Goal: Check status: Check status

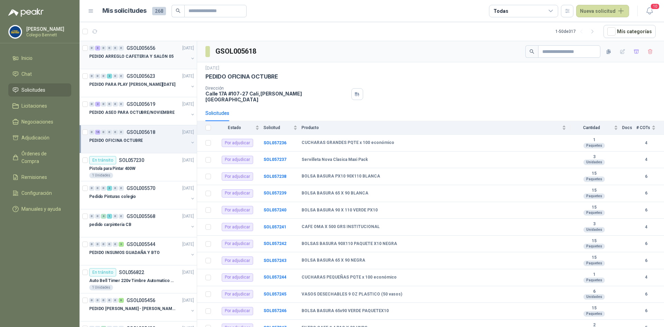
scroll to position [2, 0]
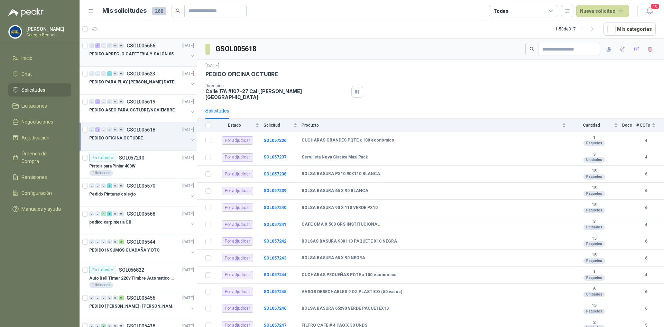
click at [144, 53] on p "PEDIDO ARREGLO CAFETERIA Y SALÓN 05" at bounding box center [131, 54] width 84 height 7
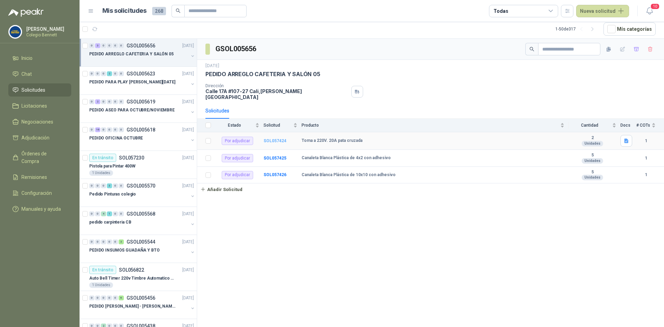
click at [273, 138] on b "SOL057424" at bounding box center [275, 140] width 23 height 5
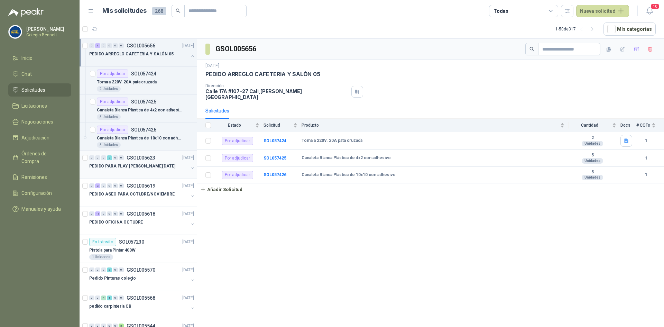
click at [136, 176] on div "0 0 0 2 0 0 GSOL005623 [DATE] PEDIDO PARA PLAY [PERSON_NAME][DATE]" at bounding box center [138, 165] width 117 height 28
